Goal: Task Accomplishment & Management: Manage account settings

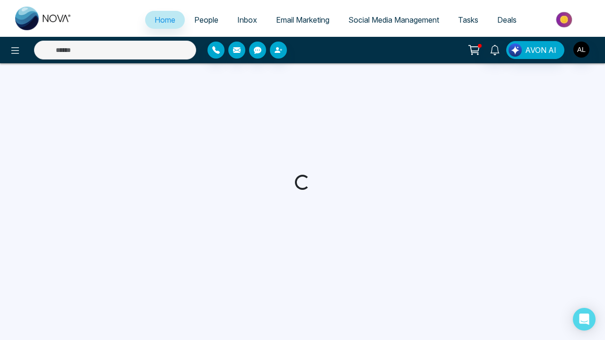
select select "*"
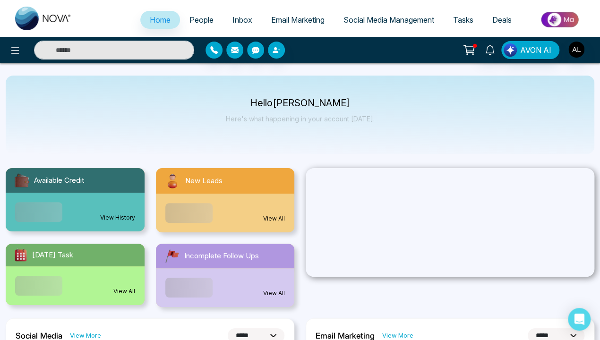
click at [118, 214] on link "View History" at bounding box center [117, 218] width 35 height 9
